Goal: Task Accomplishment & Management: Manage account settings

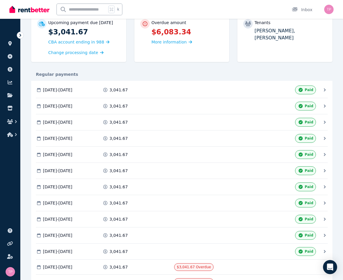
scroll to position [108, 0]
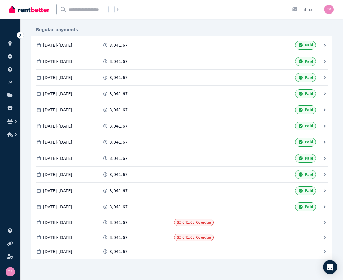
drag, startPoint x: 63, startPoint y: 223, endPoint x: 111, endPoint y: 222, distance: 48.2
click at [111, 222] on div "23 Jul 2025 - 22 Aug 2025 3,041.67 $3,041.67 Overdue Mark as Paid" at bounding box center [179, 223] width 286 height 8
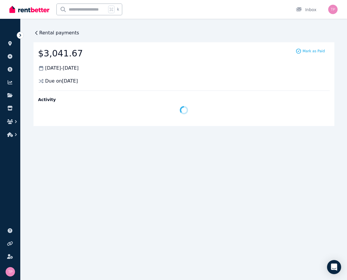
click at [86, 221] on div "Rental payments $3,041.67 23 Jul 2025 - 22 Aug 2025 Due on 23 July 2025 Mark as…" at bounding box center [173, 140] width 347 height 280
click at [129, 183] on div "Rental payments $3,041.67 23 Jul 2025 - 22 Aug 2025 Due on 23 July 2025 Mark as…" at bounding box center [173, 140] width 347 height 280
drag, startPoint x: 58, startPoint y: 81, endPoint x: 126, endPoint y: 81, distance: 67.9
click at [101, 81] on div "Due on 23 July 2025" at bounding box center [183, 81] width 291 height 7
click at [129, 80] on div "Due on 23 July 2025" at bounding box center [183, 81] width 291 height 7
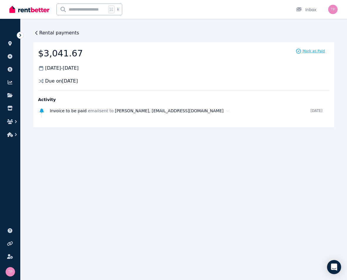
click at [309, 52] on span "Mark as Paid" at bounding box center [314, 51] width 22 height 5
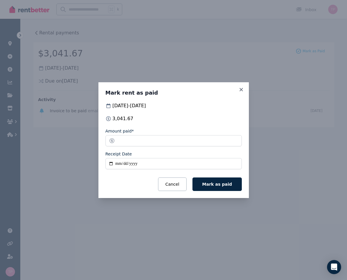
click at [128, 166] on input "Receipt Date" at bounding box center [173, 163] width 136 height 11
click at [121, 165] on input "Receipt Date" at bounding box center [173, 163] width 136 height 11
drag, startPoint x: 140, startPoint y: 166, endPoint x: 108, endPoint y: 160, distance: 33.5
click at [100, 162] on div "Mark rent as paid 23 Jul 2025 - 22 Aug 2025 3,041.67 Amount paid* ******* Recei…" at bounding box center [173, 140] width 150 height 116
drag, startPoint x: 135, startPoint y: 163, endPoint x: 131, endPoint y: 166, distance: 4.7
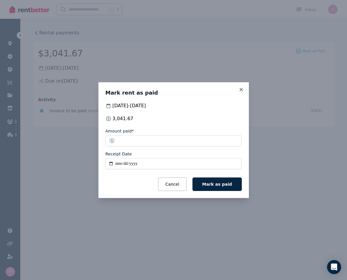
click at [135, 164] on input "Receipt Date" at bounding box center [173, 163] width 136 height 11
click at [112, 164] on input "Receipt Date" at bounding box center [173, 163] width 136 height 11
type input "**********"
click at [220, 183] on span "Mark as paid" at bounding box center [217, 184] width 30 height 5
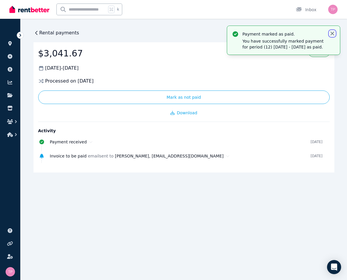
click at [335, 31] on icon "button" at bounding box center [332, 34] width 6 height 6
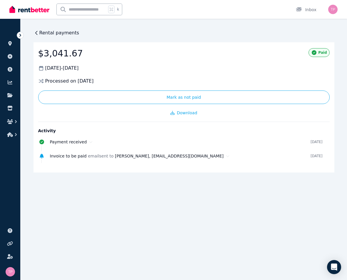
click at [41, 34] on span "Rental payments" at bounding box center [59, 32] width 40 height 7
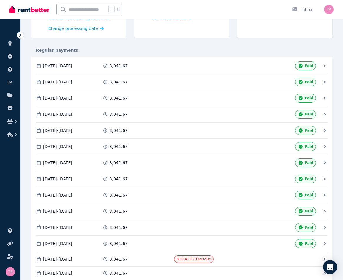
scroll to position [110, 0]
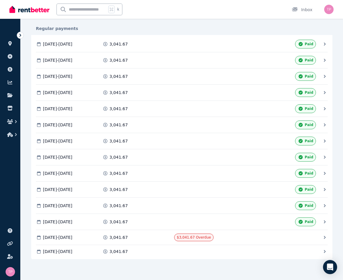
click at [72, 238] on span "23 Aug 2025 - 22 Sep 2025" at bounding box center [57, 237] width 29 height 6
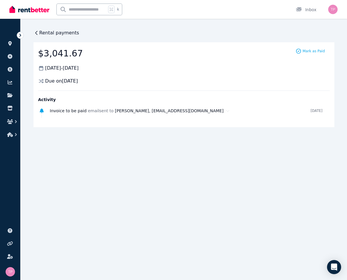
click at [38, 32] on icon at bounding box center [36, 33] width 6 height 6
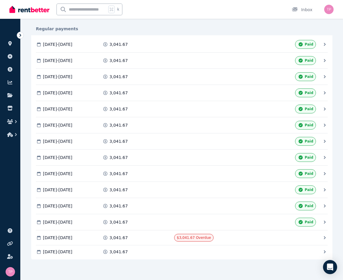
scroll to position [110, 0]
drag, startPoint x: 83, startPoint y: 46, endPoint x: 110, endPoint y: 41, distance: 27.7
click at [110, 41] on div "23 Aug 2024 - 22 Sep 2024 3,041.67 Paid" at bounding box center [179, 44] width 286 height 9
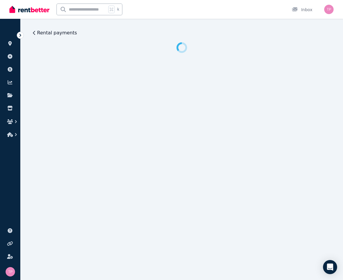
scroll to position [0, 0]
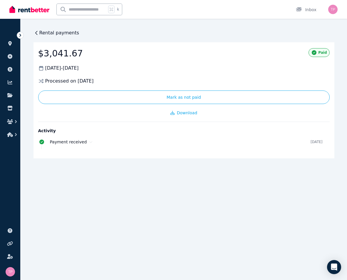
click at [48, 35] on span "Rental payments" at bounding box center [59, 32] width 40 height 7
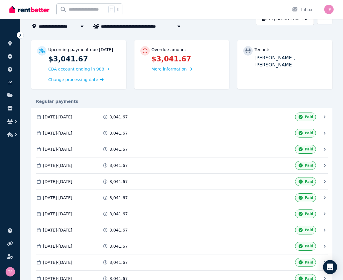
scroll to position [37, 0]
click at [170, 68] on span "More information" at bounding box center [168, 68] width 35 height 5
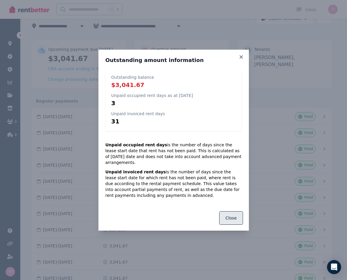
click at [232, 220] on button "Close" at bounding box center [231, 218] width 24 height 14
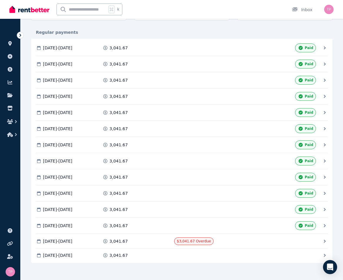
scroll to position [110, 0]
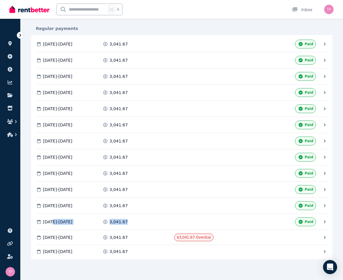
drag, startPoint x: 56, startPoint y: 222, endPoint x: 142, endPoint y: 219, distance: 85.8
click at [142, 219] on div "23 Jul 2025 - 22 Aug 2025 3,041.67 Paid" at bounding box center [179, 221] width 286 height 9
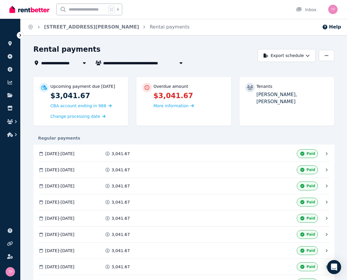
click at [133, 222] on div "**********" at bounding box center [173, 140] width 347 height 280
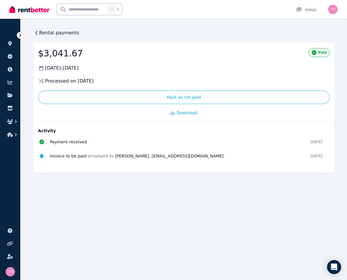
click at [38, 31] on icon at bounding box center [36, 33] width 6 height 6
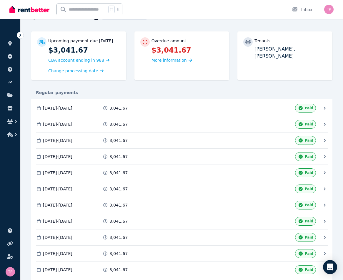
scroll to position [110, 0]
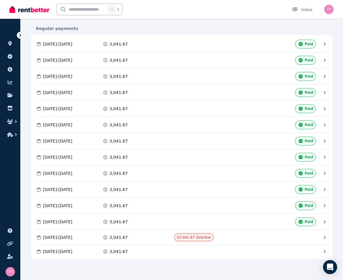
click at [325, 236] on icon at bounding box center [324, 237] width 6 height 6
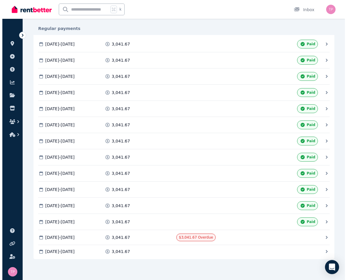
scroll to position [0, 0]
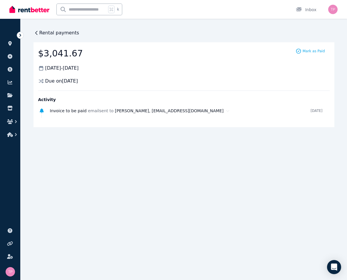
click at [19, 34] on icon at bounding box center [20, 35] width 6 height 6
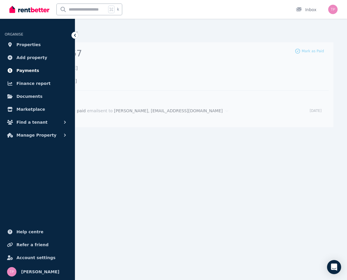
click at [29, 71] on span "Payments" at bounding box center [27, 70] width 23 height 7
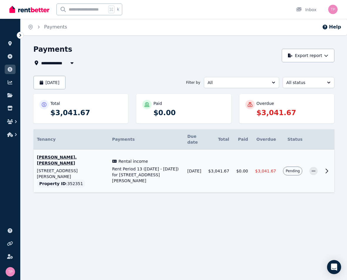
click at [330, 167] on icon at bounding box center [326, 170] width 7 height 7
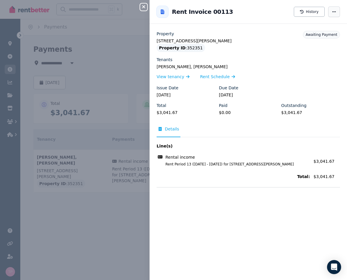
click at [332, 12] on icon "button" at bounding box center [334, 12] width 5 height 4
click at [318, 70] on div "Ailsa Franklin-Browne, Colin Lagos View tenancy Rent Schedule" at bounding box center [248, 72] width 183 height 16
click at [127, 71] on div "Close panel Back to Rent Invoice 00113 History Property 30 Tobin St, Maldon Pro…" at bounding box center [173, 140] width 347 height 280
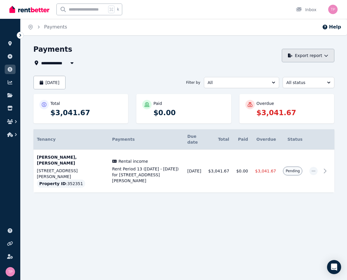
click at [322, 57] on button "Export report" at bounding box center [308, 56] width 53 height 14
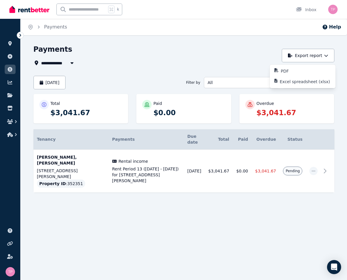
click at [221, 55] on div "Payments" at bounding box center [155, 50] width 245 height 11
click at [29, 12] on img at bounding box center [29, 9] width 40 height 9
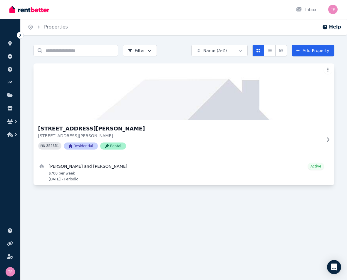
click at [57, 128] on h3 "[STREET_ADDRESS][PERSON_NAME]" at bounding box center [179, 129] width 283 height 8
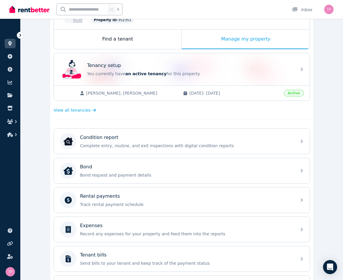
scroll to position [148, 0]
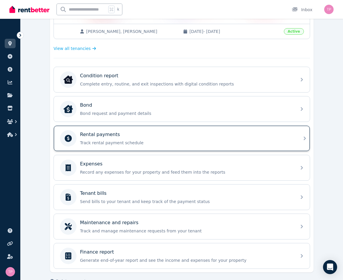
click at [96, 133] on p "Rental payments" at bounding box center [100, 134] width 40 height 7
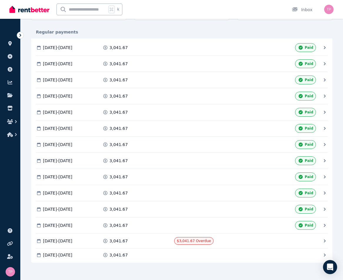
scroll to position [107, 0]
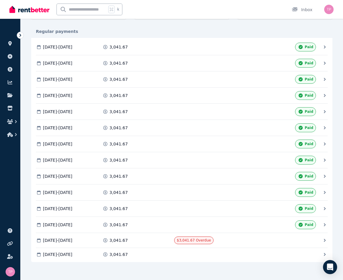
click at [337, 36] on div "**********" at bounding box center [182, 110] width 322 height 345
drag, startPoint x: 333, startPoint y: 35, endPoint x: 322, endPoint y: 43, distance: 13.6
click at [322, 43] on div "**********" at bounding box center [182, 110] width 322 height 345
click at [329, 35] on div "Regular payments" at bounding box center [181, 31] width 301 height 13
click at [219, 240] on div "$3,041.67 Overdue" at bounding box center [209, 240] width 70 height 8
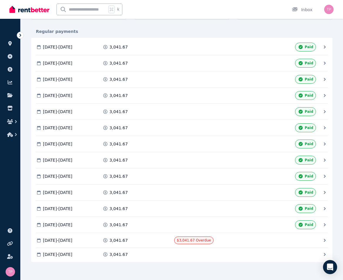
scroll to position [0, 0]
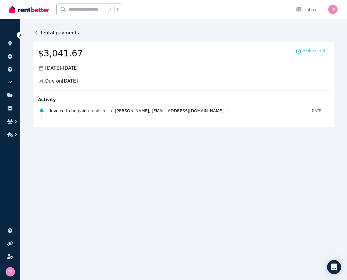
click at [178, 165] on div "Rental payments $3,041.67 [DATE] - [DATE] Due on [DATE] Mark as Paid Activity I…" at bounding box center [173, 140] width 347 height 280
click at [21, 34] on icon at bounding box center [20, 35] width 6 height 6
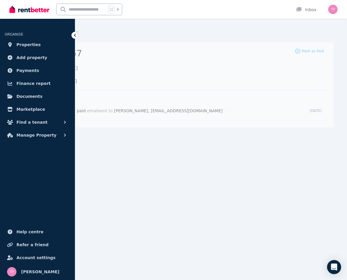
click at [71, 35] on div at bounding box center [74, 35] width 7 height 7
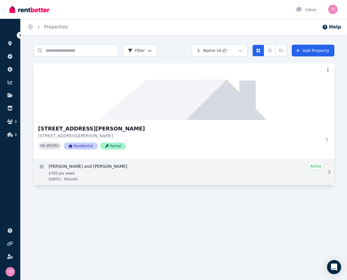
click at [87, 169] on link "View details for Ailsa Franklin-Browne and Colin Lagos" at bounding box center [183, 172] width 301 height 26
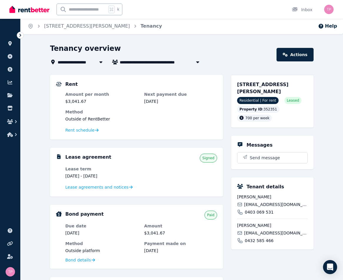
scroll to position [1, 0]
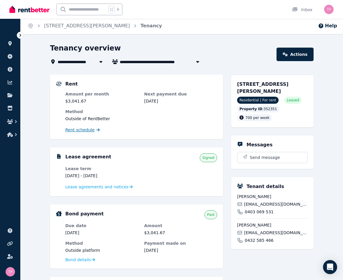
click at [77, 128] on span "Rent schedule" at bounding box center [79, 130] width 29 height 6
